Goal: Task Accomplishment & Management: Complete application form

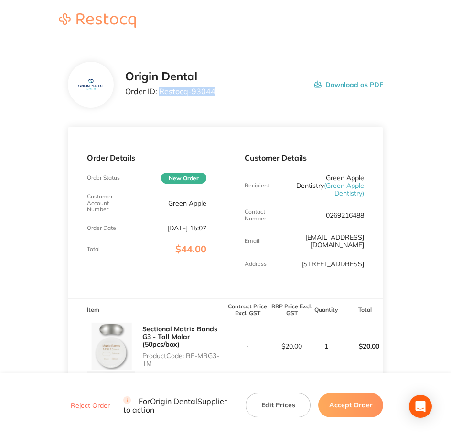
drag, startPoint x: 211, startPoint y: 93, endPoint x: 160, endPoint y: 93, distance: 51.6
click at [160, 93] on div "Origin Dental Order ID: Restocq- 93044 Download as PDF" at bounding box center [254, 85] width 258 height 30
copy p "Restocq- 93044"
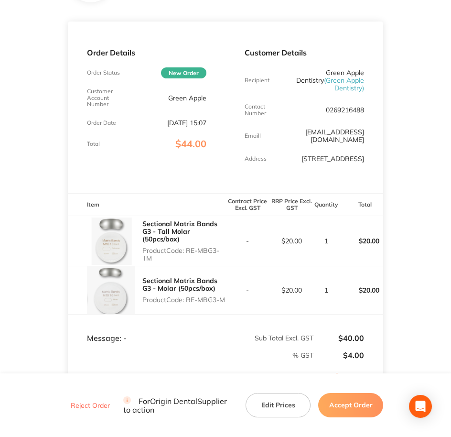
scroll to position [119, 0]
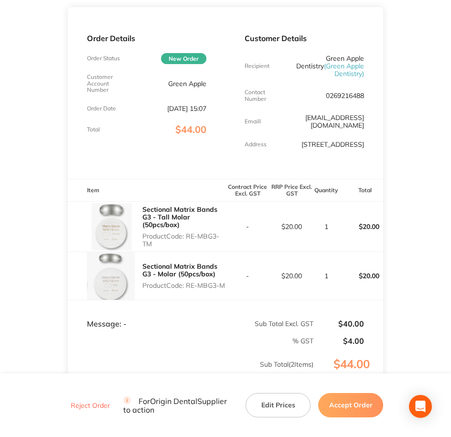
drag, startPoint x: 184, startPoint y: 225, endPoint x: 217, endPoint y: 237, distance: 35.4
click at [217, 237] on p "Product Code: RE-MBG3-TM" at bounding box center [183, 239] width 83 height 15
drag, startPoint x: 217, startPoint y: 237, endPoint x: 194, endPoint y: 234, distance: 23.2
click at [201, 234] on p "Product Code: RE-MBG3-TM" at bounding box center [183, 239] width 83 height 15
click at [186, 232] on p "Product Code: RE-MBG3-TM" at bounding box center [183, 239] width 83 height 15
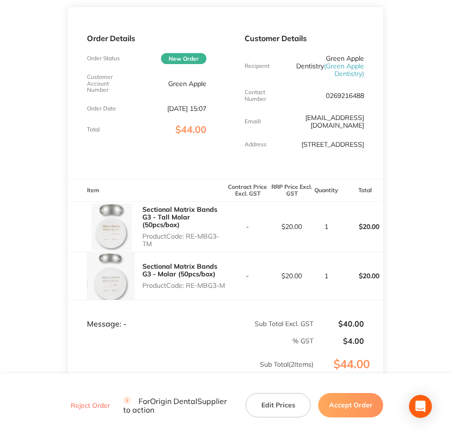
drag, startPoint x: 187, startPoint y: 229, endPoint x: 198, endPoint y: 236, distance: 12.7
click at [198, 236] on p "Product Code: RE-MBG3-TM" at bounding box center [183, 239] width 83 height 15
copy p "RE-MBG3-TM"
drag, startPoint x: 190, startPoint y: 275, endPoint x: 196, endPoint y: 280, distance: 8.1
click at [196, 281] on p "Product Code: RE-MBG3-M" at bounding box center [183, 285] width 83 height 8
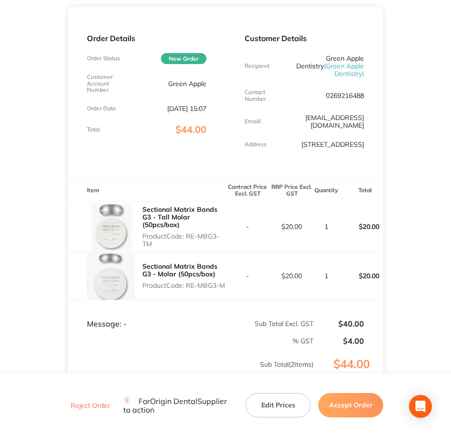
drag, startPoint x: 196, startPoint y: 280, endPoint x: 199, endPoint y: 286, distance: 6.4
click at [199, 286] on div "Sectional Matrix Bands G3 - Molar (50pcs/box) Product Code: RE-MBG3-M" at bounding box center [183, 275] width 83 height 34
copy p "RE-MBG3-M"
click at [336, 406] on button "Accept Order" at bounding box center [350, 405] width 65 height 24
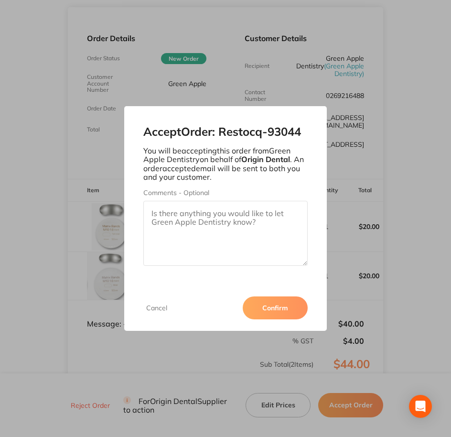
click at [213, 222] on textarea "Comments - Optional" at bounding box center [225, 233] width 165 height 65
paste textarea "SO-00001015"
type textarea "SO-00001015"
click at [272, 307] on button "Confirm" at bounding box center [275, 307] width 65 height 23
